Goal: Navigation & Orientation: Find specific page/section

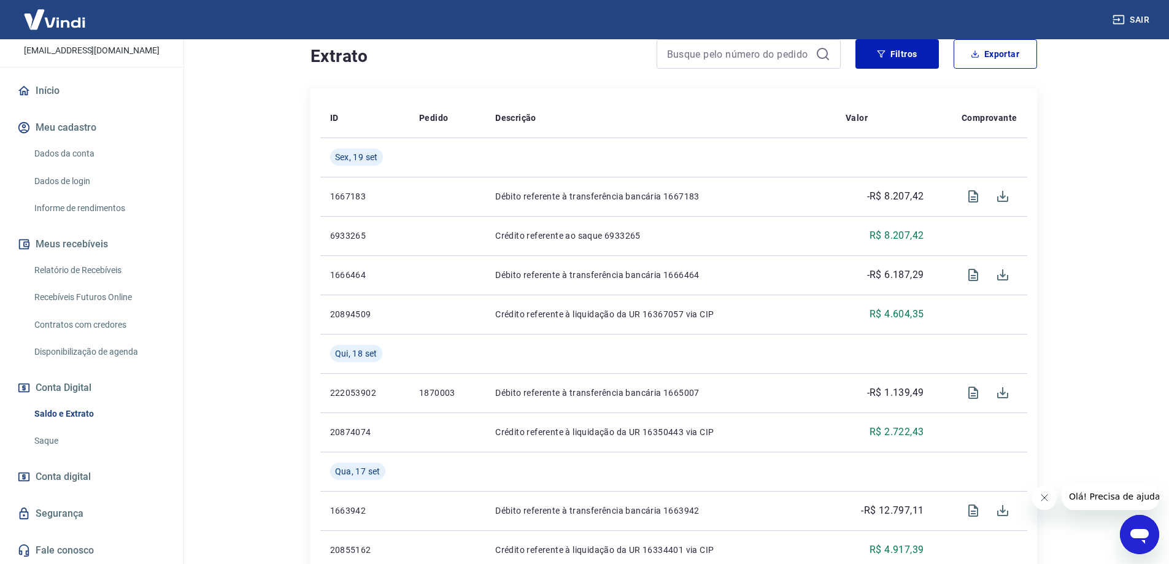
scroll to position [245, 0]
click at [56, 478] on span "Conta digital" at bounding box center [63, 476] width 55 height 17
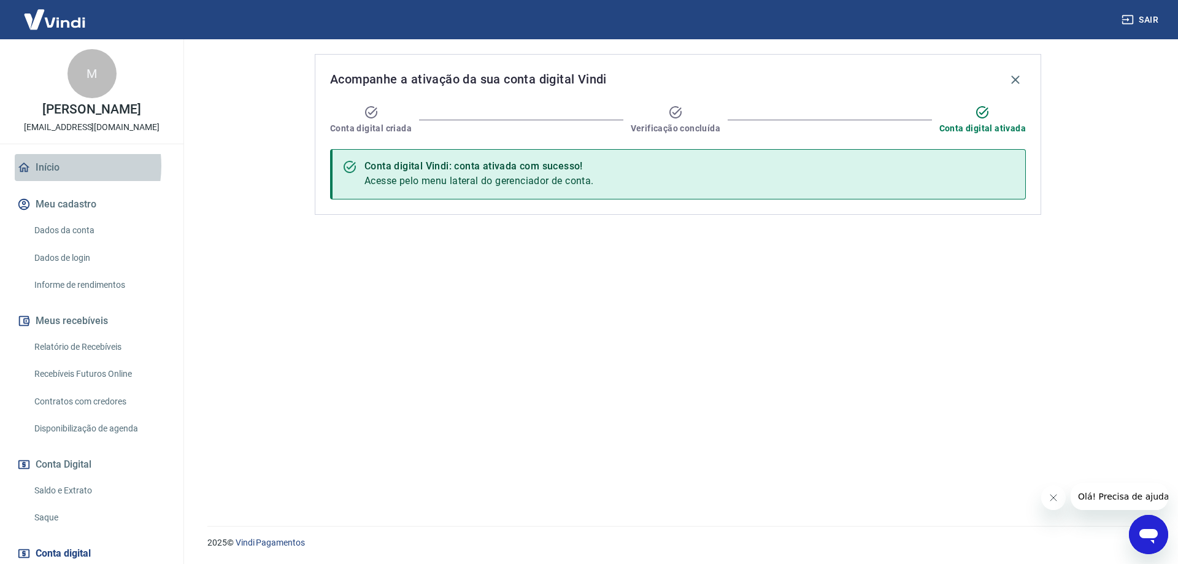
click at [45, 166] on link "Início" at bounding box center [92, 167] width 154 height 27
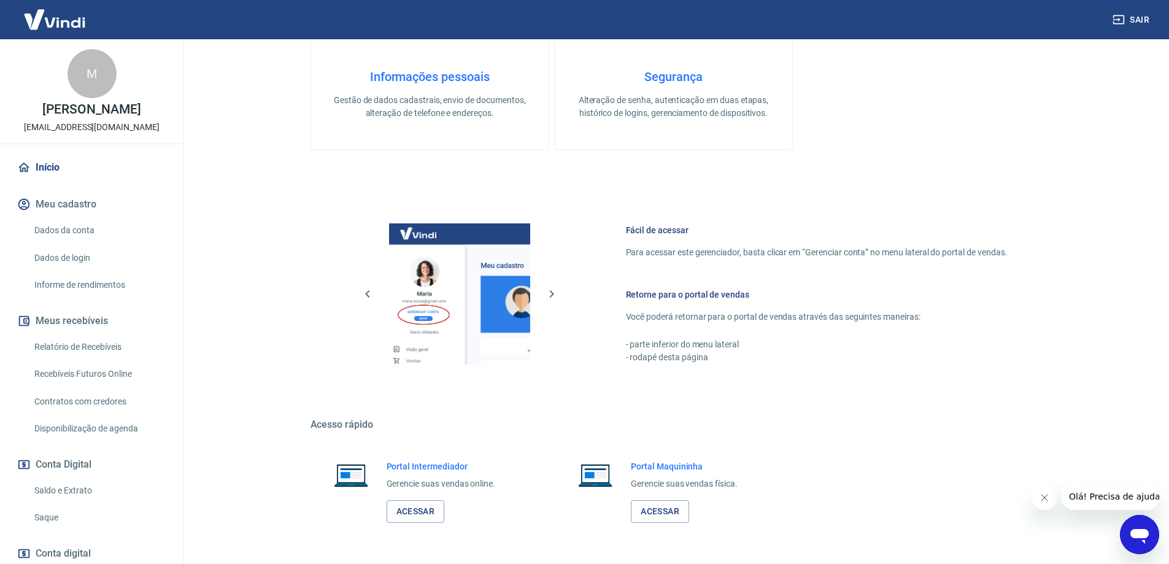
scroll to position [393, 0]
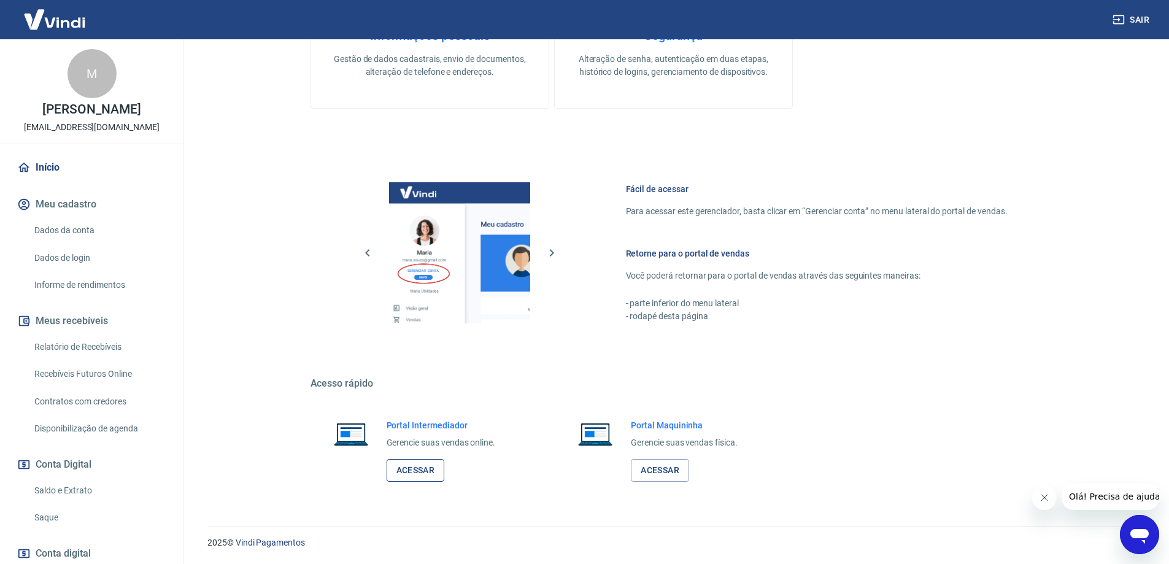
click at [406, 473] on link "Acessar" at bounding box center [416, 470] width 58 height 23
